Goal: Task Accomplishment & Management: Manage account settings

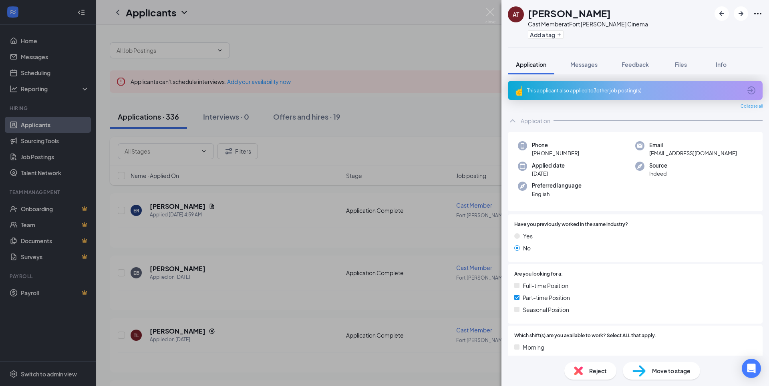
click at [627, 86] on div "This applicant also applied to 3 other job posting(s)" at bounding box center [635, 90] width 255 height 19
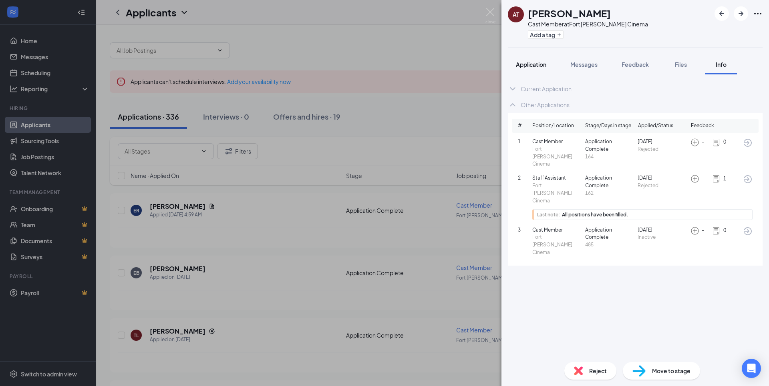
click at [546, 65] on span "Application" at bounding box center [531, 64] width 30 height 7
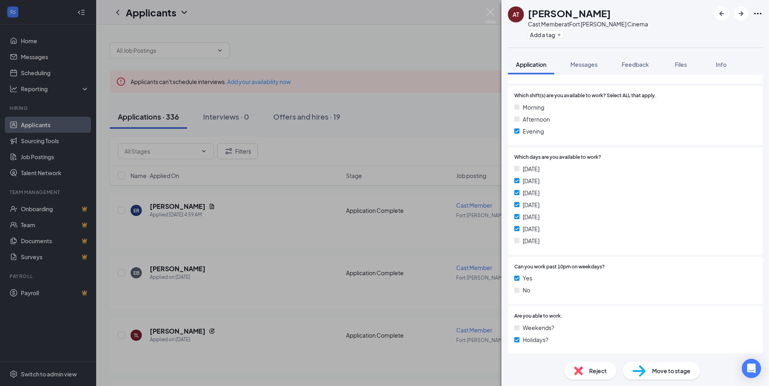
scroll to position [280, 0]
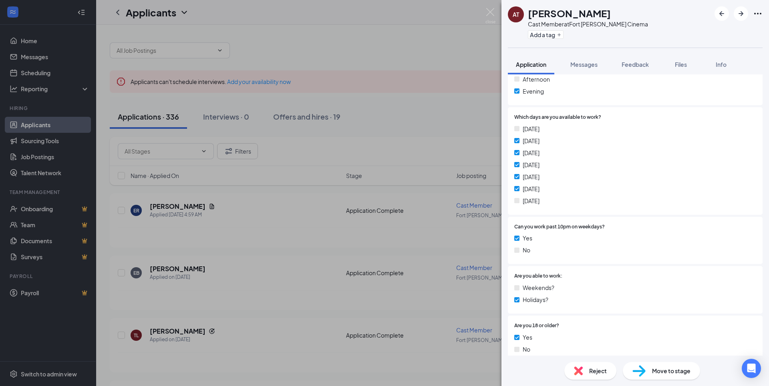
drag, startPoint x: 524, startPoint y: 202, endPoint x: 551, endPoint y: 206, distance: 27.9
click at [551, 206] on div "[DATE] [DATE] [DATE] [DATE] [DATE] [DATE] [DATE]" at bounding box center [635, 167] width 242 height 84
drag, startPoint x: 551, startPoint y: 206, endPoint x: 522, endPoint y: 129, distance: 83.1
click at [522, 129] on div "[DATE]" at bounding box center [635, 129] width 242 height 9
drag, startPoint x: 522, startPoint y: 129, endPoint x: 536, endPoint y: 134, distance: 15.1
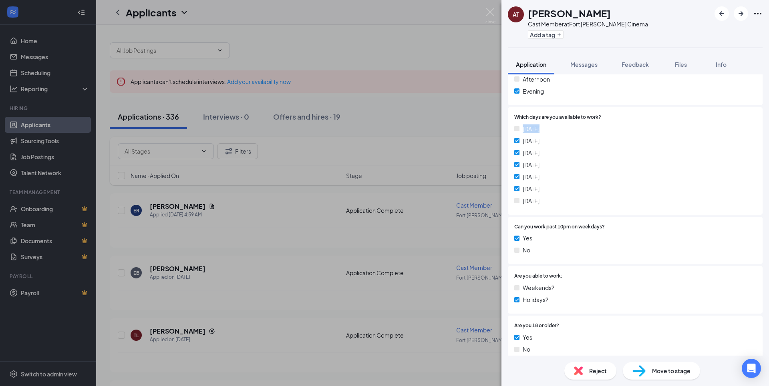
click at [536, 134] on div "[DATE] [DATE] [DATE] [DATE] [DATE] [DATE] [DATE]" at bounding box center [635, 167] width 242 height 84
click at [524, 205] on div "[DATE] [DATE] [DATE] [DATE] [DATE] [DATE] [DATE]" at bounding box center [635, 167] width 242 height 84
drag, startPoint x: 524, startPoint y: 203, endPoint x: 560, endPoint y: 201, distance: 36.5
click at [560, 201] on div "[DATE]" at bounding box center [635, 201] width 242 height 9
drag, startPoint x: 560, startPoint y: 201, endPoint x: 529, endPoint y: 131, distance: 76.7
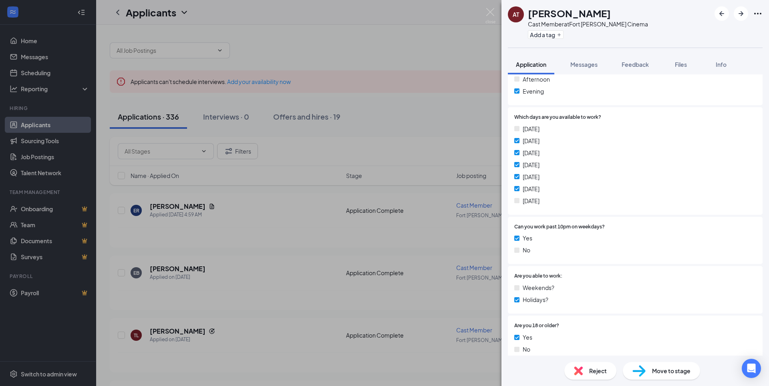
click at [530, 131] on span "[DATE]" at bounding box center [530, 129] width 17 height 9
drag, startPoint x: 523, startPoint y: 130, endPoint x: 542, endPoint y: 128, distance: 18.5
click at [539, 128] on span "[DATE]" at bounding box center [530, 129] width 17 height 9
drag, startPoint x: 542, startPoint y: 128, endPoint x: 534, endPoint y: 124, distance: 8.6
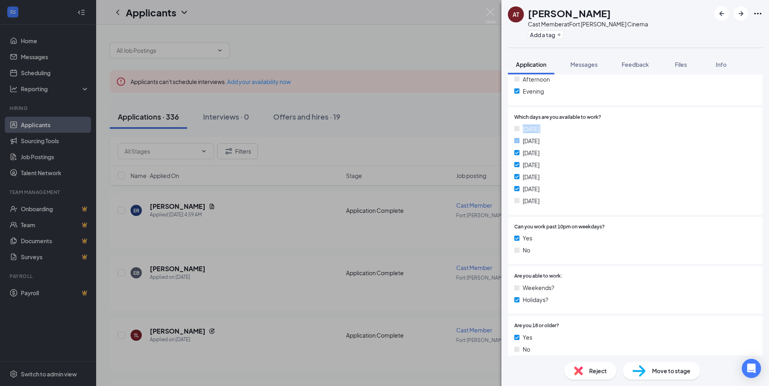
click at [534, 124] on div "Which days are you available to work? [DATE] [DATE] [DATE] [DATE] [DATE] [DATE]…" at bounding box center [635, 161] width 242 height 95
drag, startPoint x: 546, startPoint y: 201, endPoint x: 516, endPoint y: 125, distance: 80.9
click at [516, 125] on div "[DATE] [DATE] [DATE] [DATE] [DATE] [DATE] [DATE]" at bounding box center [635, 167] width 242 height 84
drag, startPoint x: 516, startPoint y: 125, endPoint x: 523, endPoint y: 125, distance: 7.2
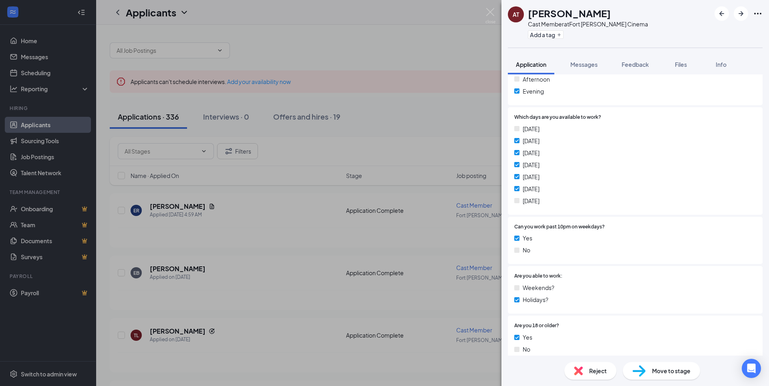
click at [523, 125] on span "[DATE]" at bounding box center [530, 129] width 17 height 9
click at [520, 122] on div "Which days are you available to work? [DATE] [DATE] [DATE] [DATE] [DATE] [DATE]…" at bounding box center [635, 161] width 242 height 95
drag, startPoint x: 518, startPoint y: 126, endPoint x: 552, endPoint y: 205, distance: 85.6
click at [552, 205] on div "[DATE] [DATE] [DATE] [DATE] [DATE] [DATE] [DATE]" at bounding box center [635, 167] width 242 height 84
click at [550, 205] on div "[DATE]" at bounding box center [635, 201] width 242 height 9
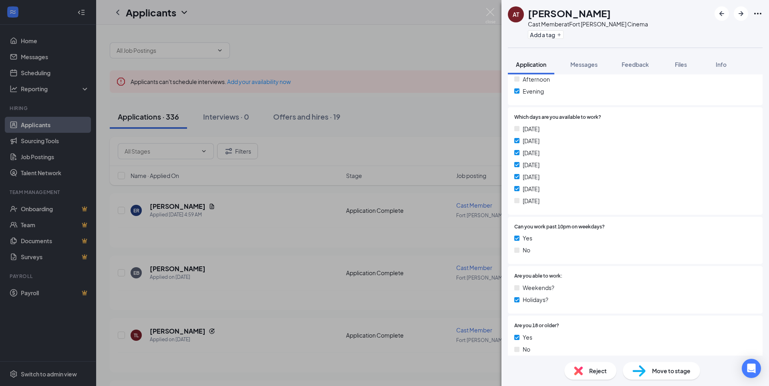
click at [548, 202] on div "[DATE]" at bounding box center [635, 201] width 242 height 9
drag, startPoint x: 546, startPoint y: 201, endPoint x: 509, endPoint y: 129, distance: 80.7
click at [509, 129] on div "Which days are you available to work? [DATE] [DATE] [DATE] [DATE] [DATE] [DATE]…" at bounding box center [635, 161] width 255 height 108
drag, startPoint x: 509, startPoint y: 129, endPoint x: 519, endPoint y: 134, distance: 11.5
click at [519, 134] on div "[DATE] [DATE] [DATE] [DATE] [DATE] [DATE] [DATE]" at bounding box center [635, 167] width 242 height 84
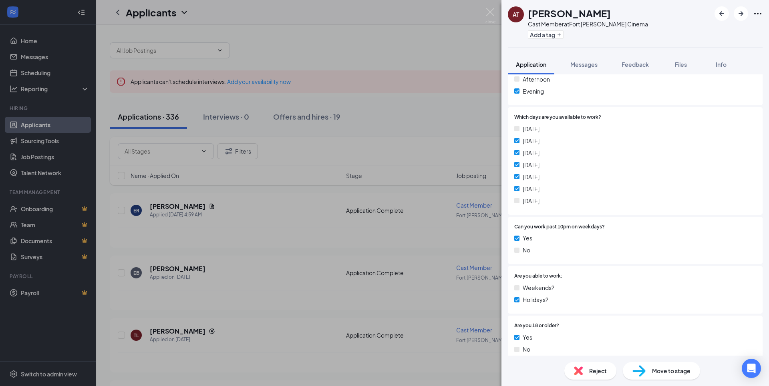
drag, startPoint x: 548, startPoint y: 201, endPoint x: 502, endPoint y: 125, distance: 88.5
click at [502, 125] on div "This applicant also applied to 3 other job posting(s) Collapse all Application …" at bounding box center [634, 214] width 267 height 281
drag, startPoint x: 502, startPoint y: 125, endPoint x: 506, endPoint y: 126, distance: 4.2
click at [506, 126] on div "This applicant also applied to 3 other job posting(s) Collapse all Application …" at bounding box center [634, 214] width 267 height 281
click at [556, 134] on div "[DATE] [DATE] [DATE] [DATE] [DATE] [DATE] [DATE]" at bounding box center [635, 167] width 242 height 84
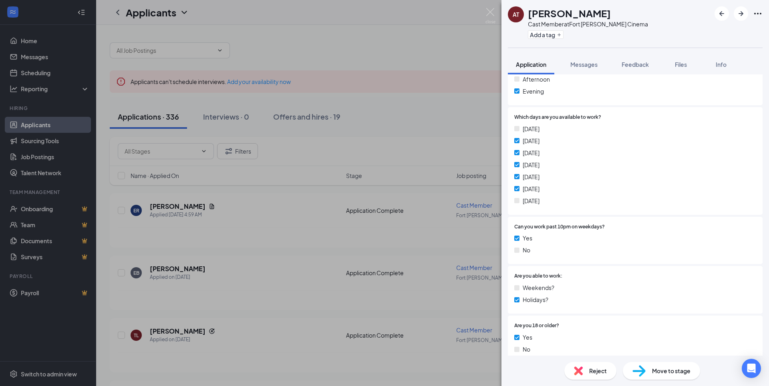
click at [543, 130] on div "[DATE]" at bounding box center [635, 129] width 242 height 9
drag, startPoint x: 523, startPoint y: 130, endPoint x: 548, endPoint y: 208, distance: 82.2
click at [548, 208] on div "[DATE] [DATE] [DATE] [DATE] [DATE] [DATE] [DATE]" at bounding box center [635, 167] width 242 height 84
click at [547, 207] on div "[DATE] [DATE] [DATE] [DATE] [DATE] [DATE] [DATE]" at bounding box center [635, 167] width 242 height 84
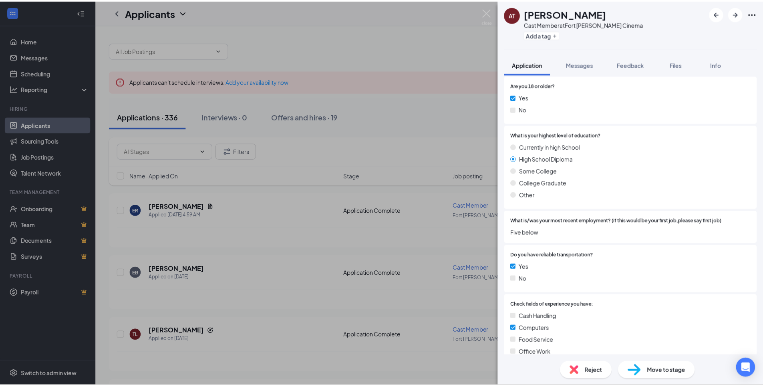
scroll to position [560, 0]
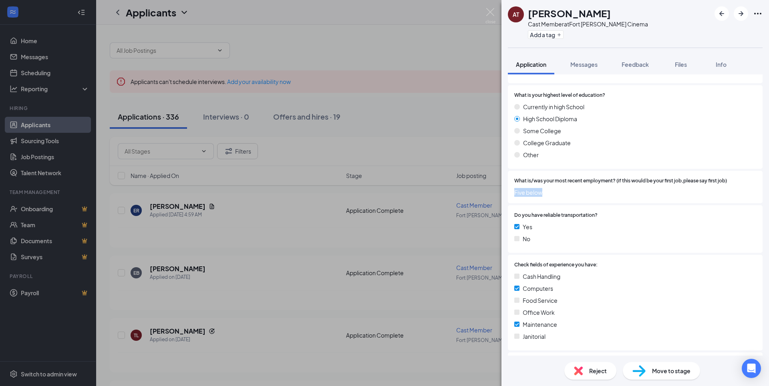
drag, startPoint x: 544, startPoint y: 194, endPoint x: 513, endPoint y: 193, distance: 30.4
click at [513, 193] on div "What is/was your most recent employment? (if this would be your first job,pleas…" at bounding box center [635, 187] width 255 height 32
drag, startPoint x: 513, startPoint y: 193, endPoint x: 522, endPoint y: 200, distance: 10.6
click at [522, 200] on div "What is/was your most recent employment? (if this would be your first job,pleas…" at bounding box center [635, 187] width 255 height 32
click at [488, 17] on img at bounding box center [490, 16] width 10 height 16
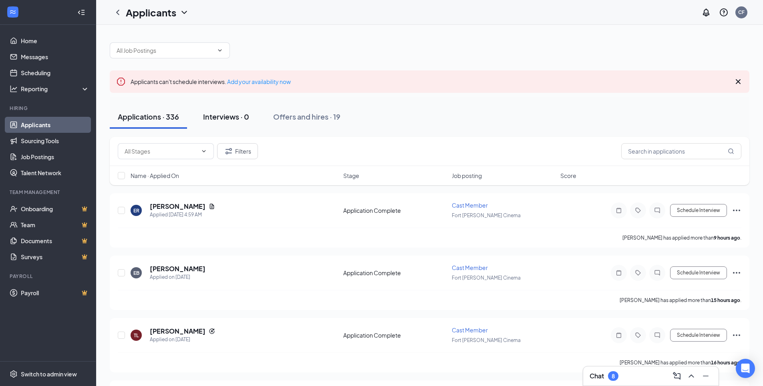
click at [237, 114] on div "Interviews · 0" at bounding box center [226, 117] width 46 height 10
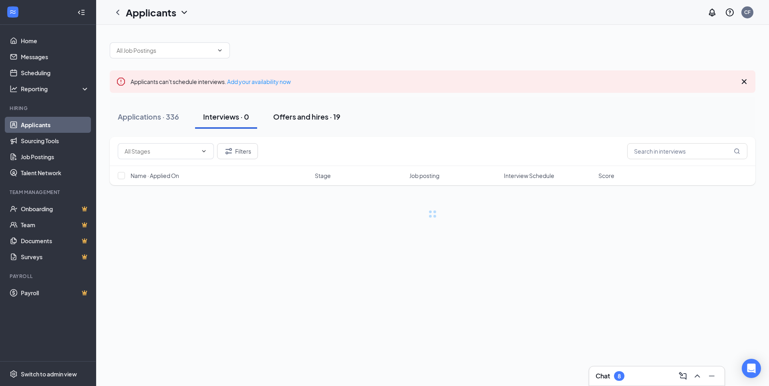
click at [311, 110] on button "Offers and hires · 19" at bounding box center [306, 117] width 83 height 24
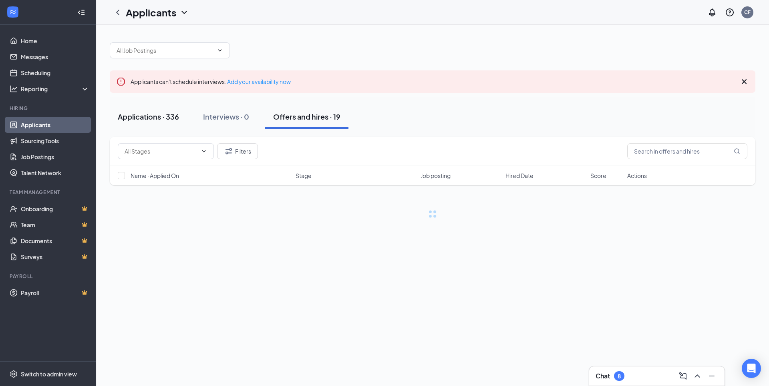
click at [157, 113] on div "Applications · 336" at bounding box center [148, 117] width 61 height 10
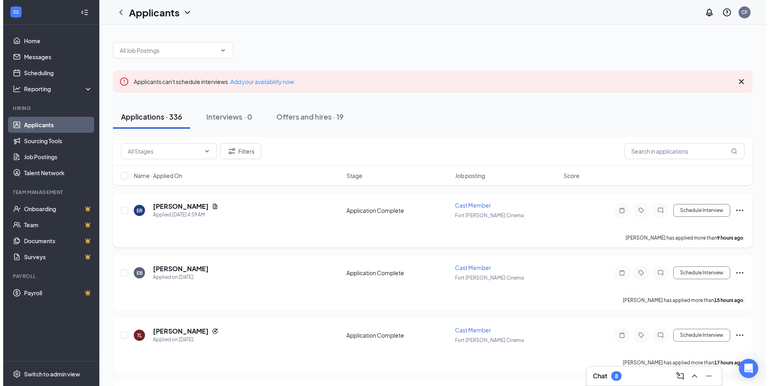
scroll to position [80, 0]
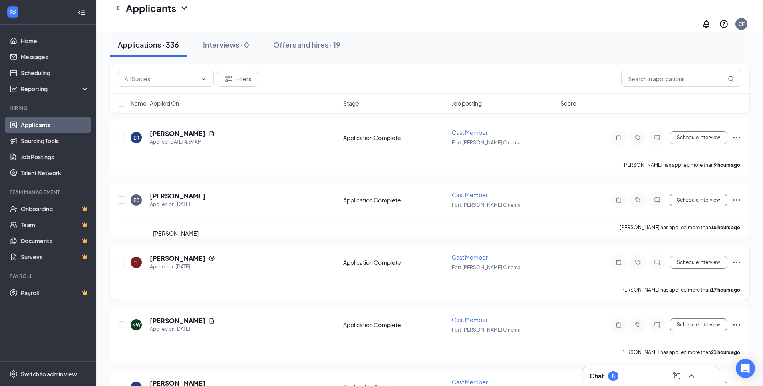
click at [167, 254] on h5 "[PERSON_NAME]" at bounding box center [178, 258] width 56 height 9
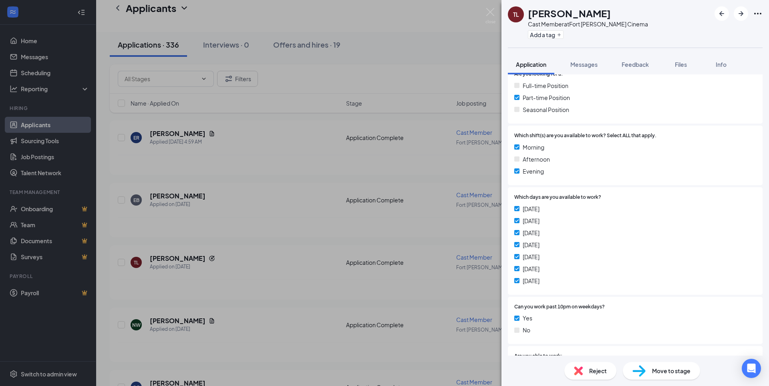
scroll to position [240, 0]
